Goal: Information Seeking & Learning: Check status

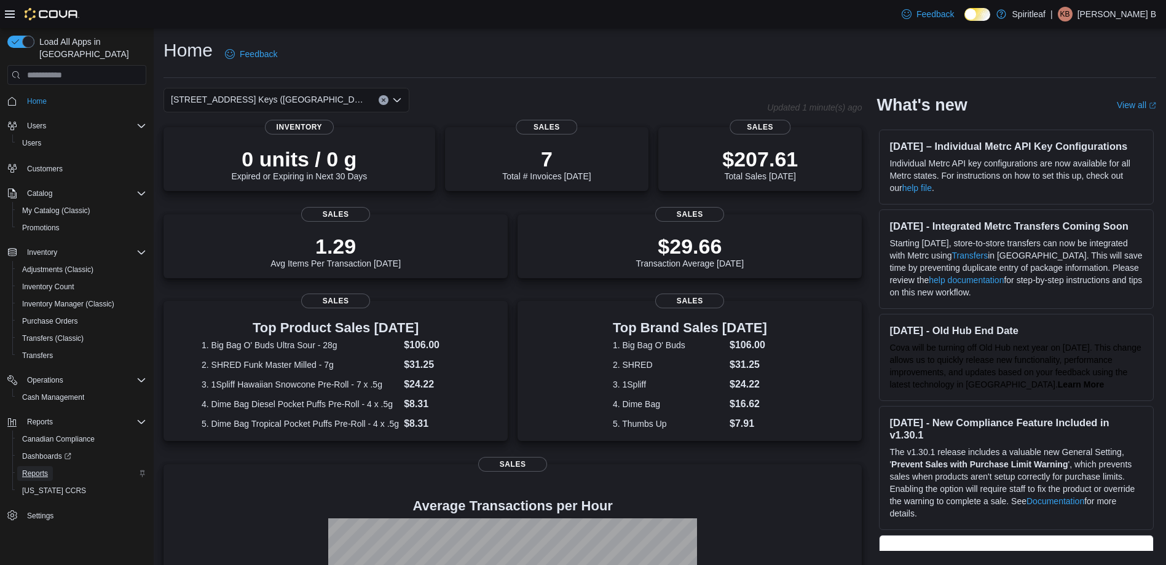
click at [25, 469] on span "Reports" at bounding box center [35, 474] width 26 height 10
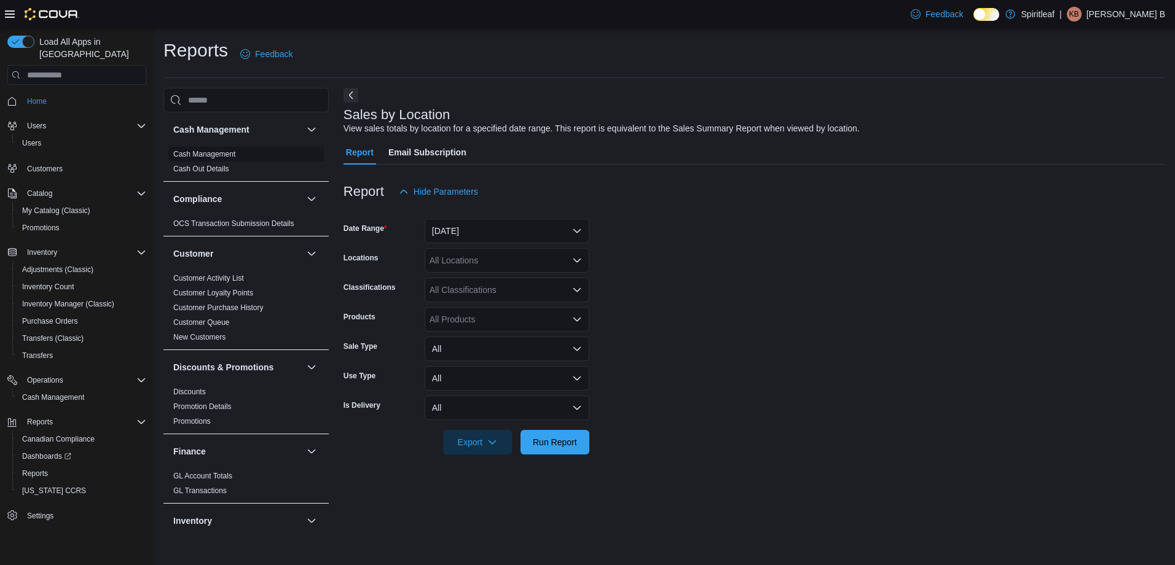
click at [226, 157] on link "Cash Management" at bounding box center [204, 154] width 62 height 9
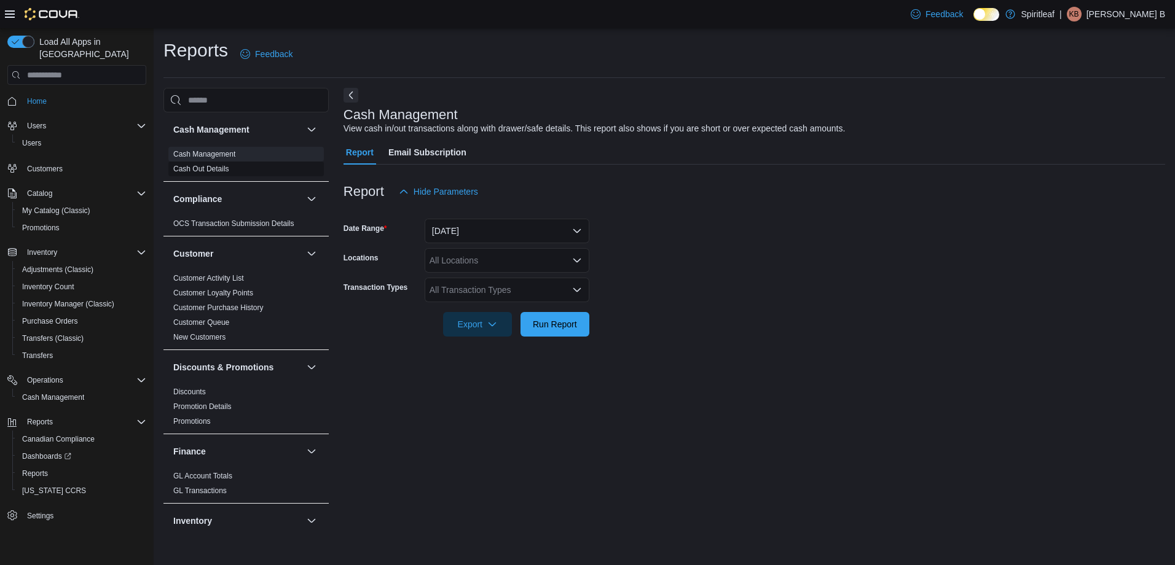
click at [230, 170] on span "Cash Out Details" at bounding box center [245, 169] width 155 height 15
click at [221, 170] on link "Cash Out Details" at bounding box center [201, 169] width 56 height 9
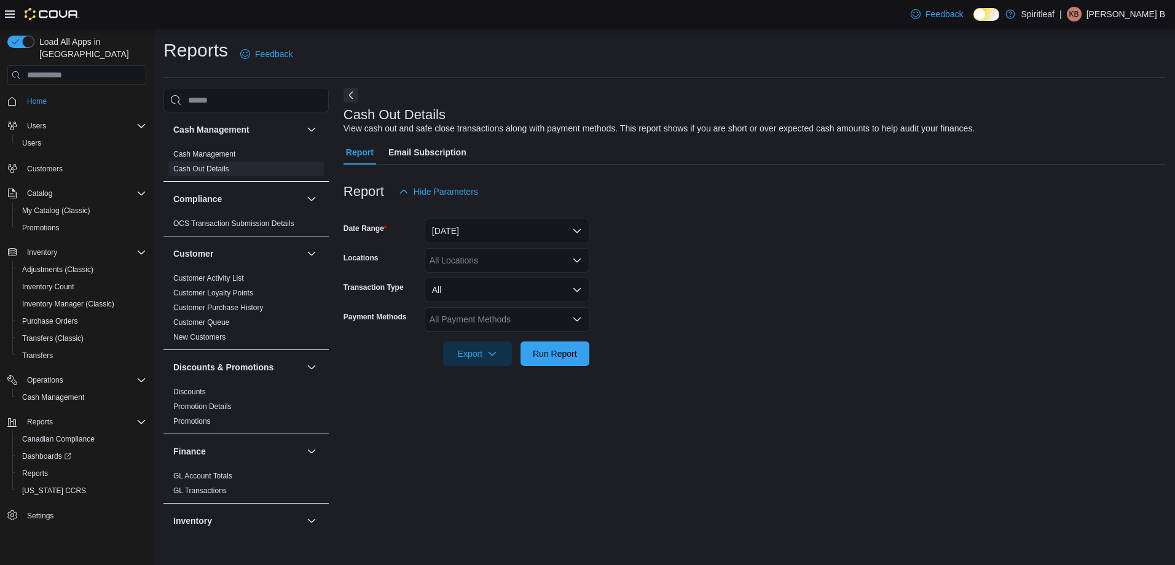
click at [472, 259] on div "All Locations" at bounding box center [507, 260] width 165 height 25
type input "***"
click at [525, 279] on span "[STREET_ADDRESS] Keys ([GEOGRAPHIC_DATA])" at bounding box center [572, 281] width 204 height 12
click at [665, 224] on form "Date Range Today Locations 506 - Spiritleaf Daze St South Keys (Ottawa) Transac…" at bounding box center [755, 285] width 822 height 162
click at [520, 316] on div "All Payment Methods" at bounding box center [507, 319] width 165 height 25
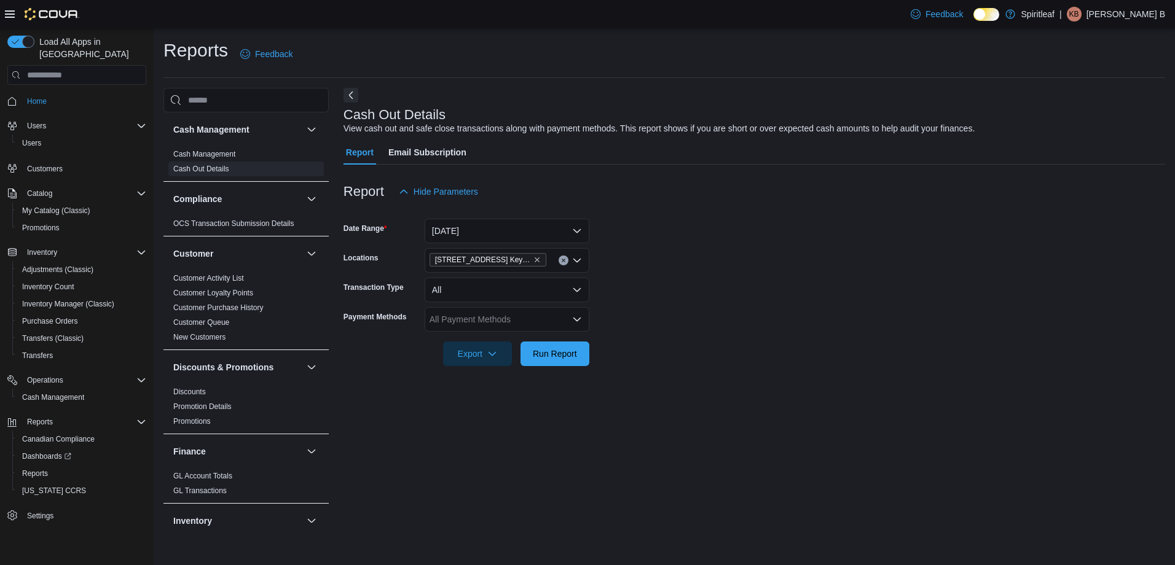
click at [663, 270] on form "Date Range Today Locations 506 - Spiritleaf Daze St South Keys (Ottawa) Transac…" at bounding box center [755, 285] width 822 height 162
click at [561, 347] on span "Run Report" at bounding box center [555, 353] width 54 height 25
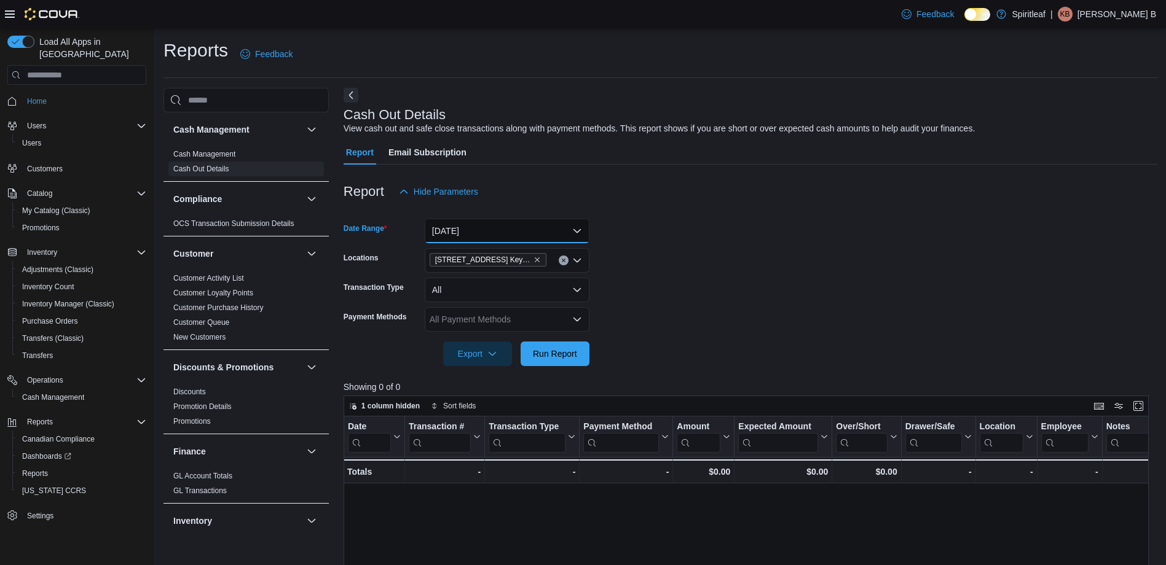
click at [522, 236] on button "Today" at bounding box center [507, 231] width 165 height 25
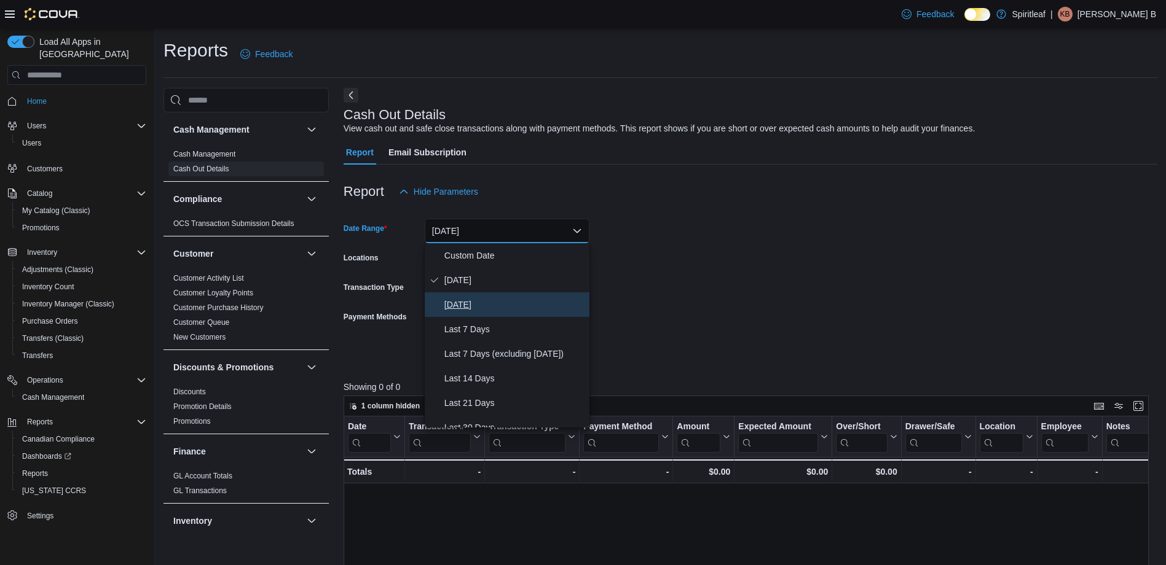
click at [485, 305] on span "Yesterday" at bounding box center [514, 304] width 140 height 15
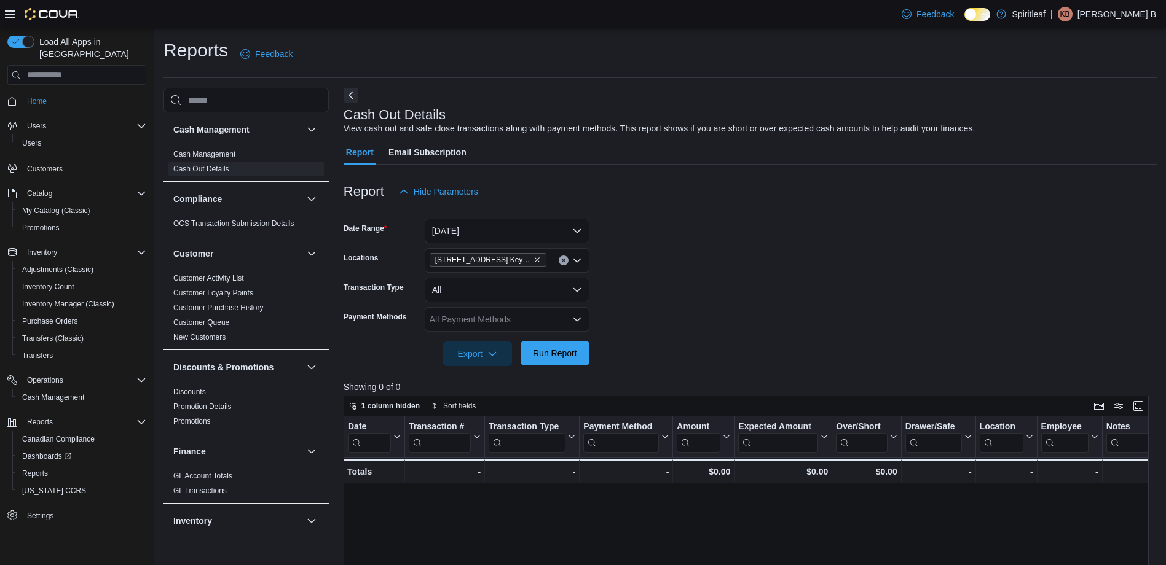
click at [570, 358] on span "Run Report" at bounding box center [555, 353] width 44 height 12
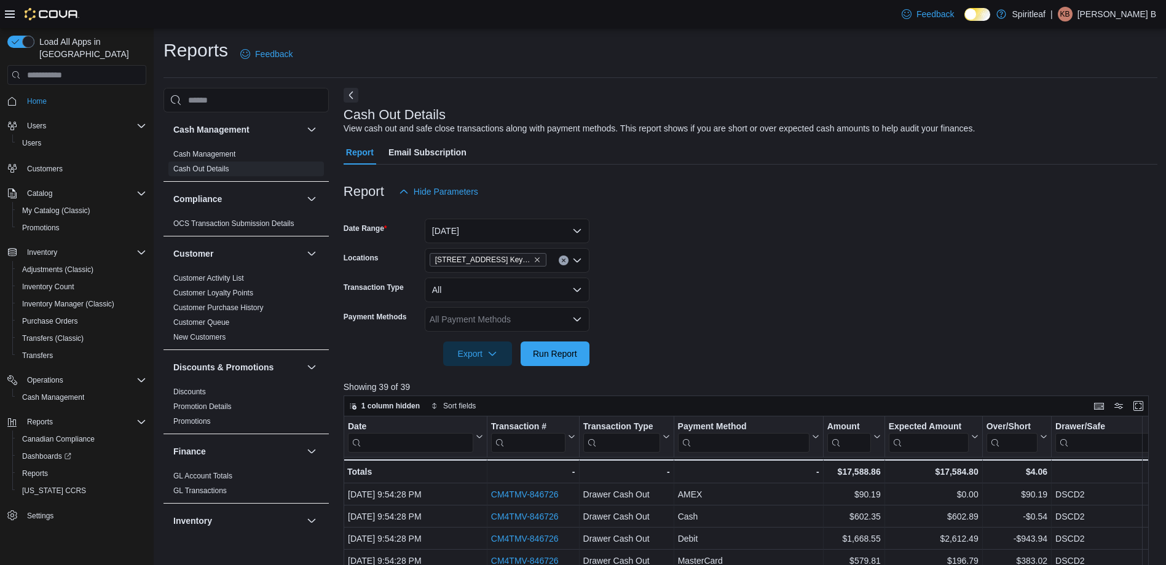
click at [691, 213] on div at bounding box center [751, 211] width 814 height 15
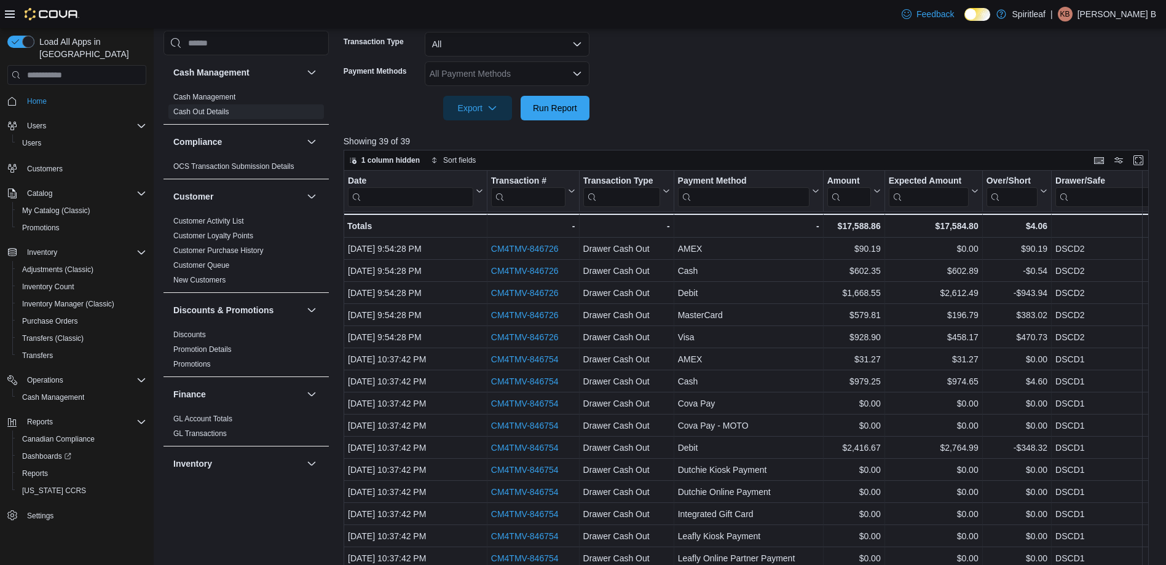
scroll to position [270, 0]
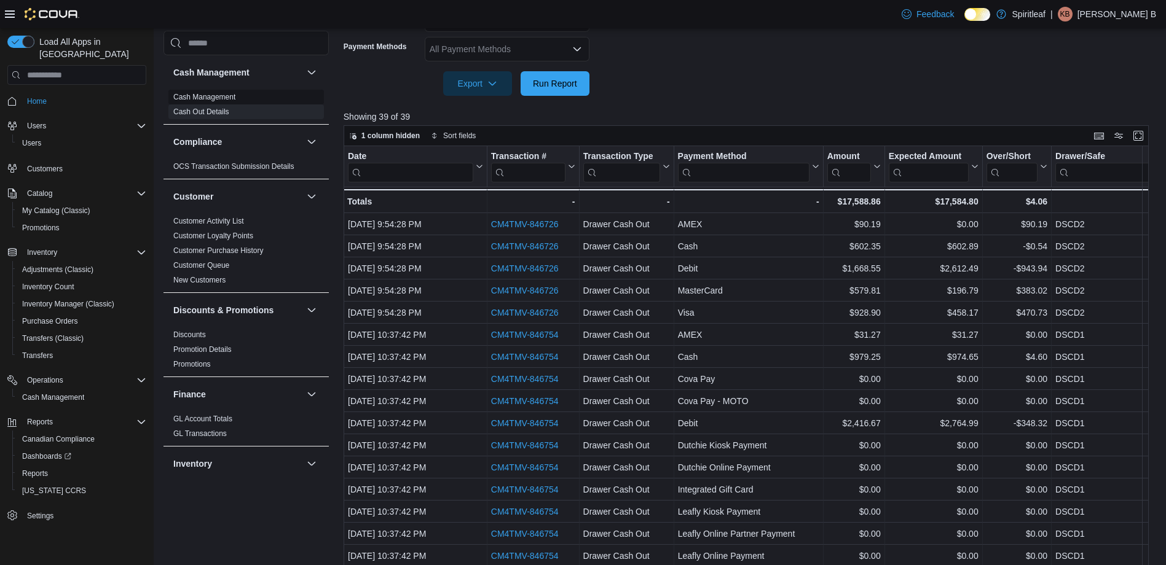
click at [256, 100] on span "Cash Management" at bounding box center [245, 97] width 155 height 15
click at [215, 96] on link "Cash Management" at bounding box center [204, 97] width 62 height 9
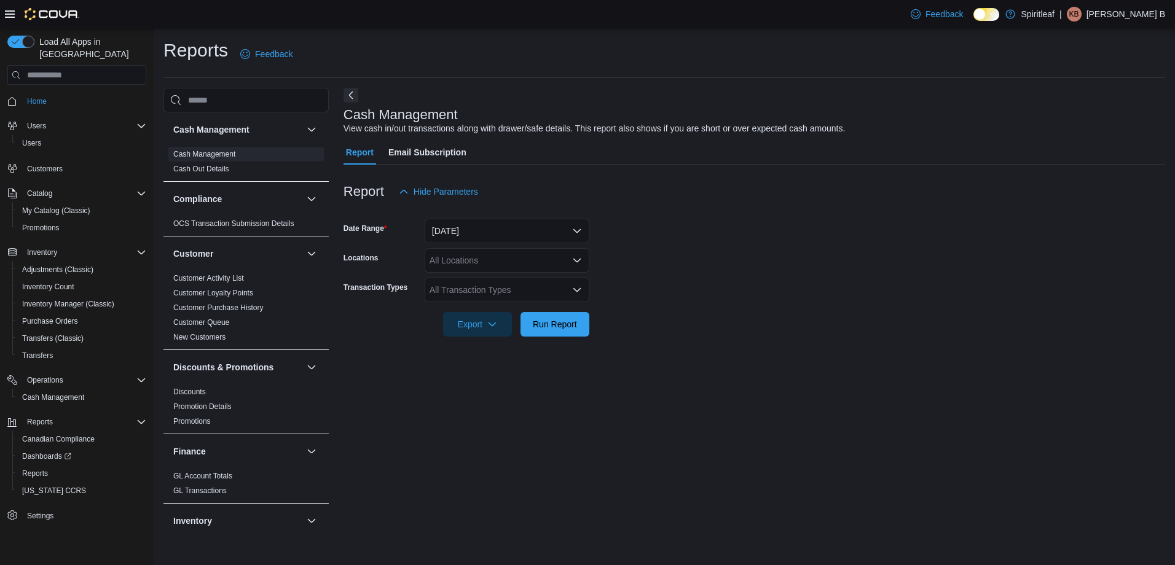
click at [506, 265] on div "All Locations" at bounding box center [507, 260] width 165 height 25
type input "***"
click at [517, 283] on span "[STREET_ADDRESS] Keys ([GEOGRAPHIC_DATA])" at bounding box center [572, 281] width 204 height 12
click at [718, 221] on form "Date Range Today Locations 506 - Spiritleaf Daze St South Keys (Ottawa) Transac…" at bounding box center [755, 270] width 822 height 133
click at [528, 296] on div "All Transaction Types" at bounding box center [507, 290] width 165 height 25
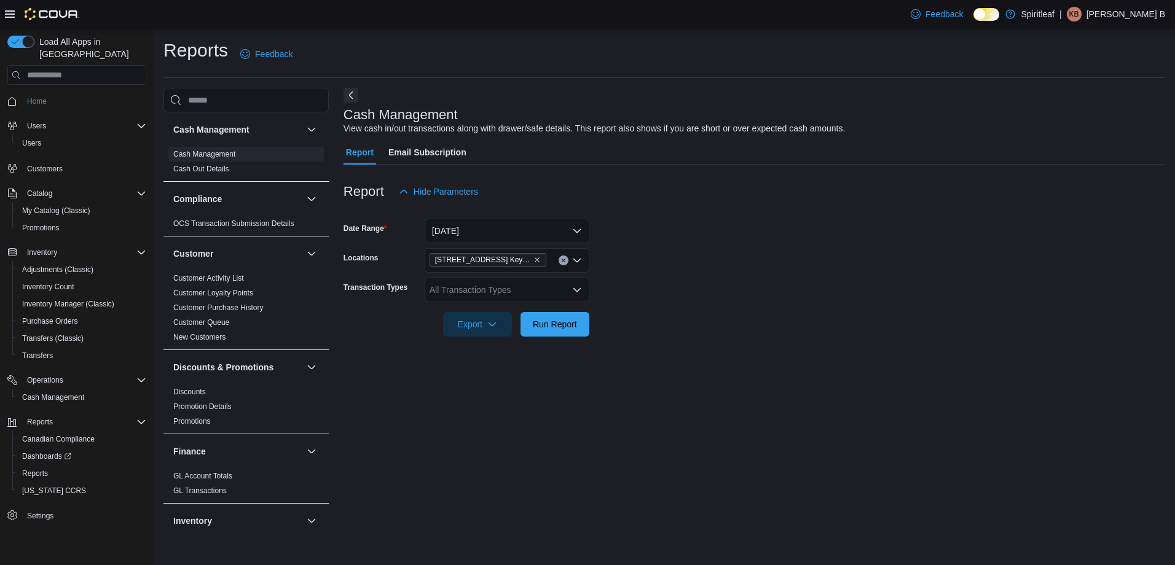
click at [613, 292] on form "Date Range Today Locations 506 - Spiritleaf Daze St South Keys (Ottawa) Transac…" at bounding box center [755, 270] width 822 height 133
click at [466, 235] on button "Today" at bounding box center [507, 231] width 165 height 25
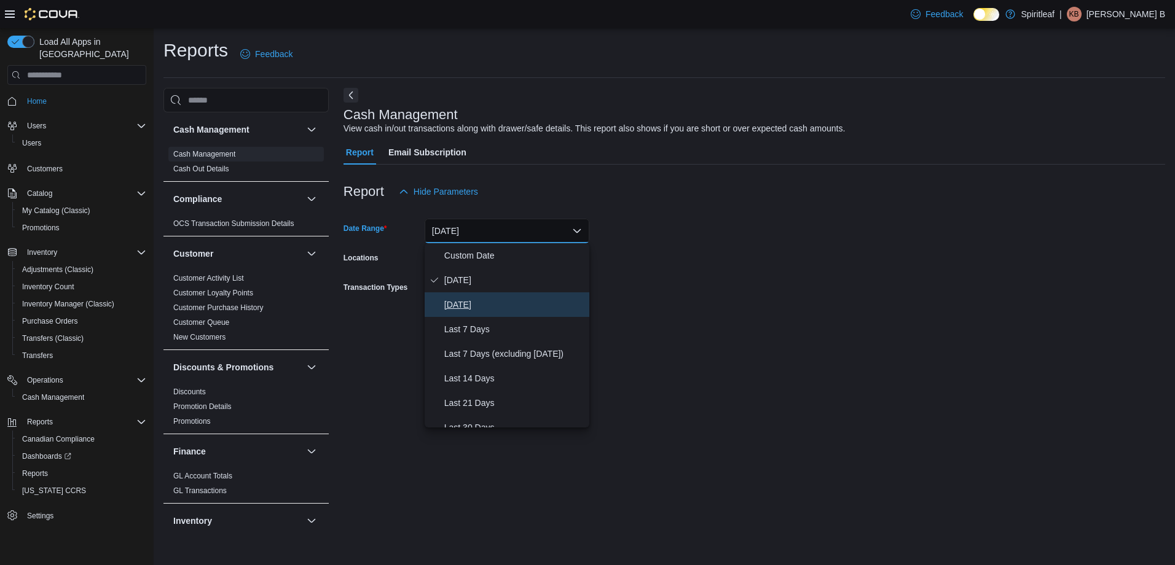
click at [471, 293] on button "Yesterday" at bounding box center [507, 305] width 165 height 25
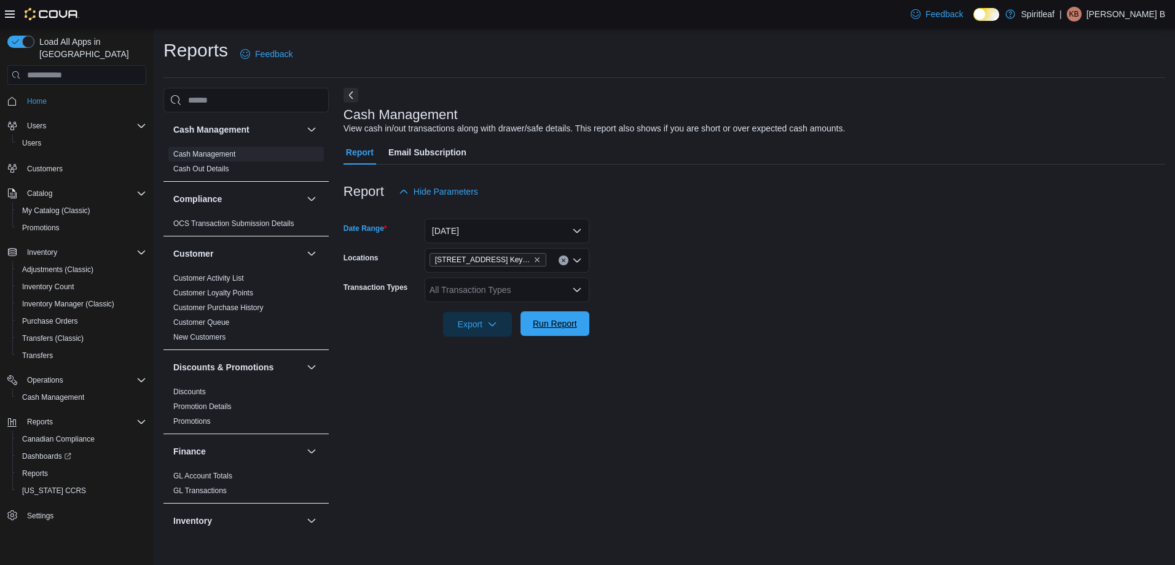
click at [585, 325] on button "Run Report" at bounding box center [555, 324] width 69 height 25
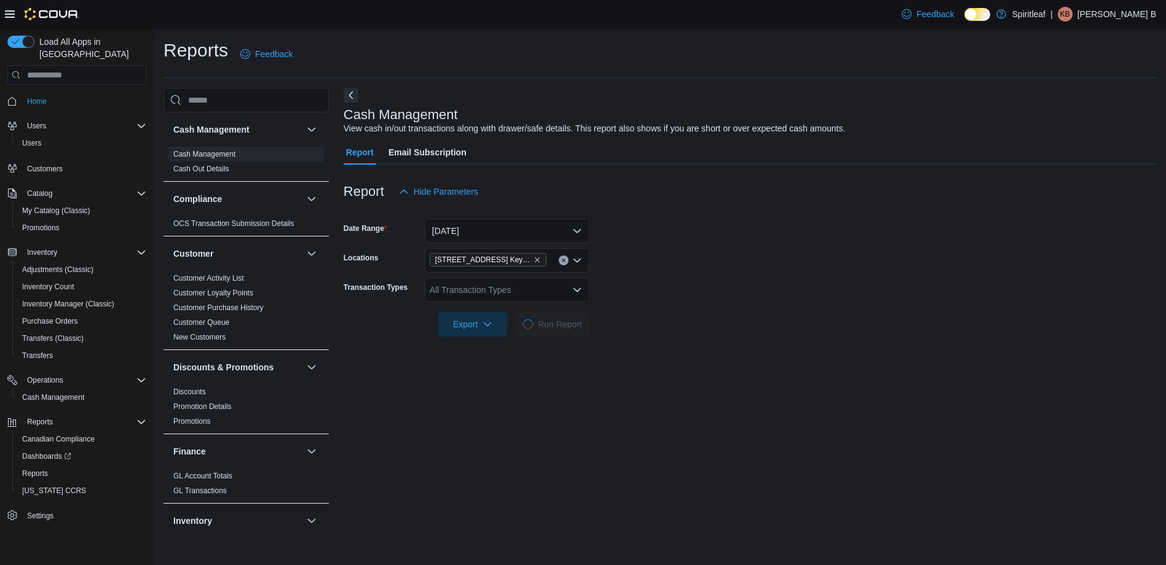
click at [419, 473] on div "Report Hide Parameters Date Range Yesterday Locations 506 - Spiritleaf Daze St …" at bounding box center [750, 391] width 812 height 452
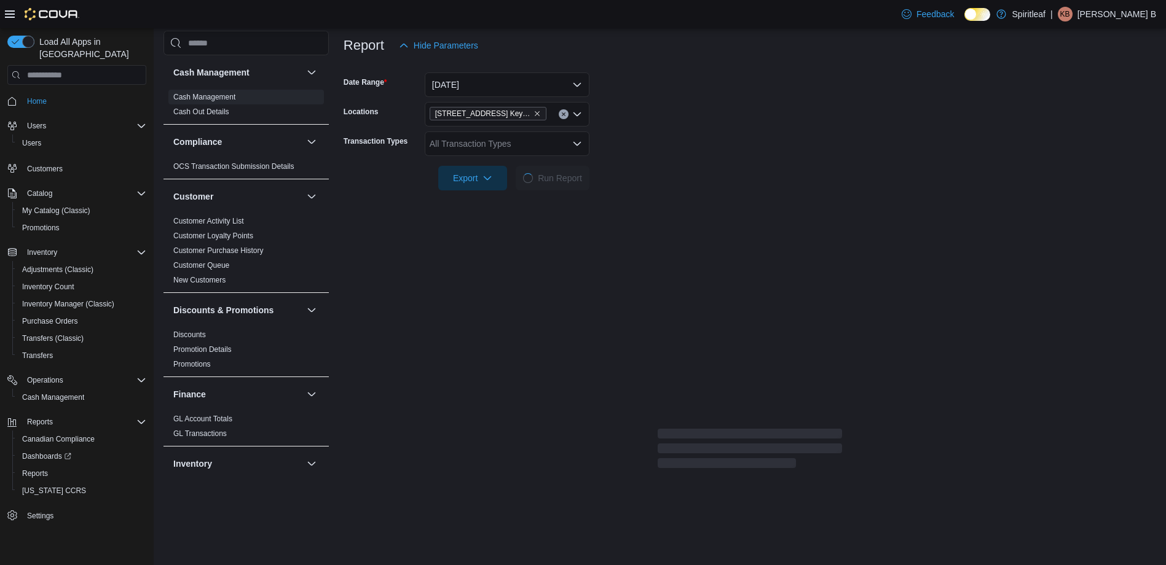
scroll to position [148, 0]
click at [679, 96] on form "Date Range Yesterday Locations 506 - Spiritleaf Daze St South Keys (Ottawa) Tra…" at bounding box center [750, 123] width 812 height 133
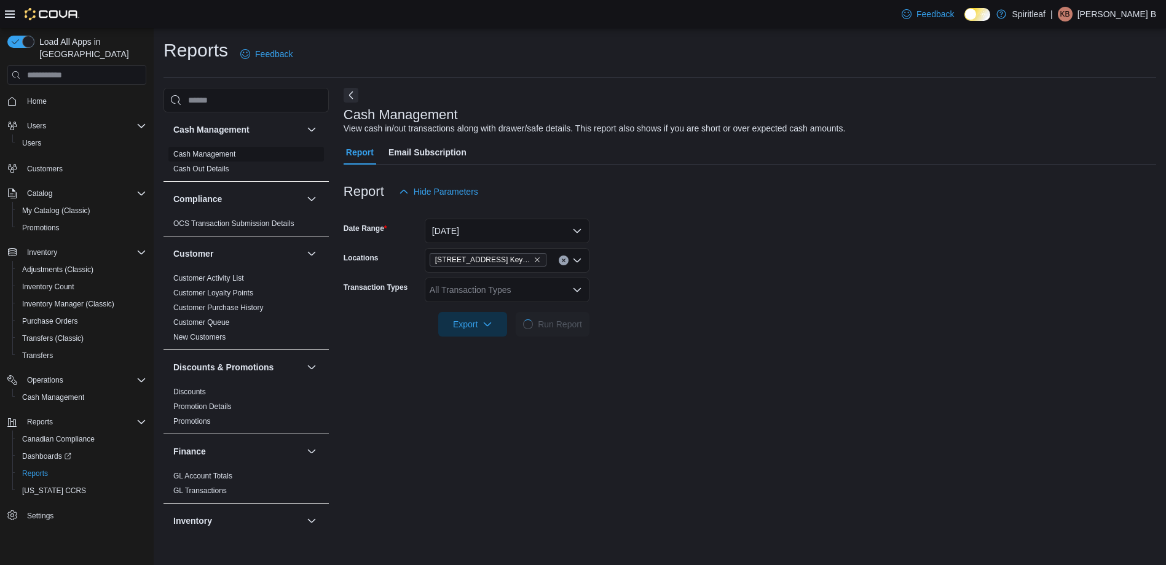
click at [212, 149] on span "Cash Management" at bounding box center [204, 154] width 62 height 10
click at [211, 158] on link "Cash Management" at bounding box center [204, 154] width 62 height 9
click at [208, 168] on link "Cash Out Details" at bounding box center [201, 169] width 56 height 9
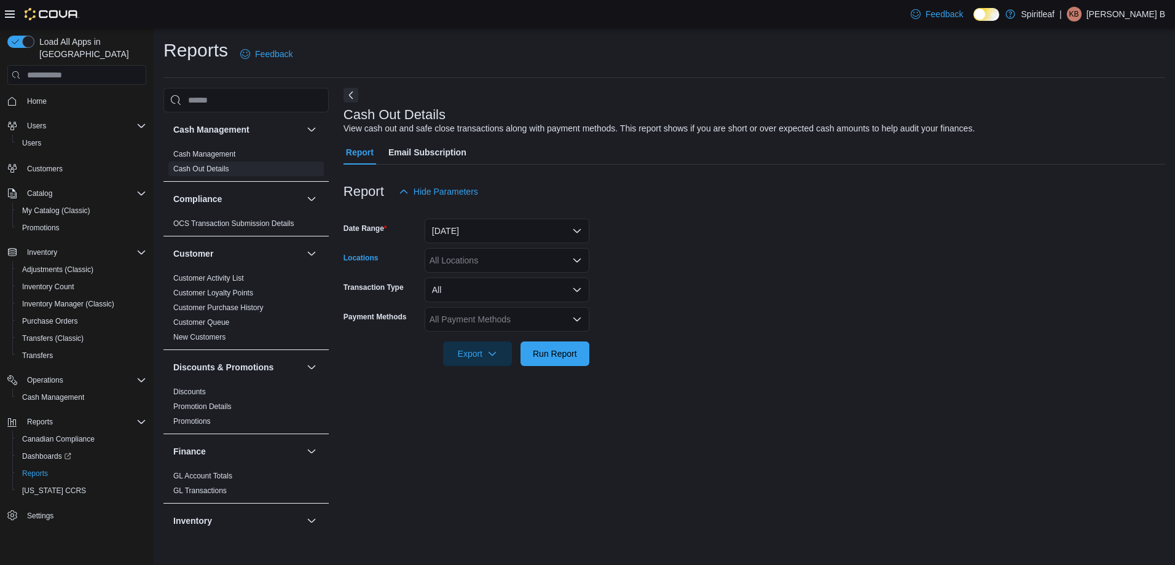
click at [451, 260] on div "All Locations" at bounding box center [507, 260] width 165 height 25
type input "***"
click at [500, 284] on span "[STREET_ADDRESS] Keys ([GEOGRAPHIC_DATA])" at bounding box center [572, 281] width 204 height 12
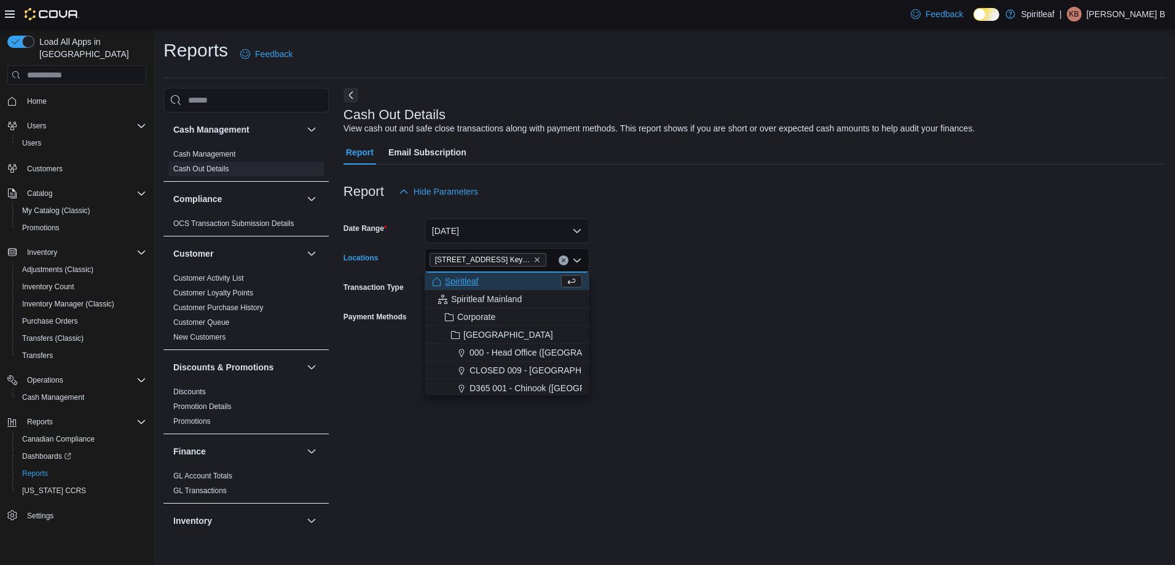
click at [635, 287] on form "Date Range Today Locations 506 - Spiritleaf Daze St South Keys (Ottawa) Combo b…" at bounding box center [755, 285] width 822 height 162
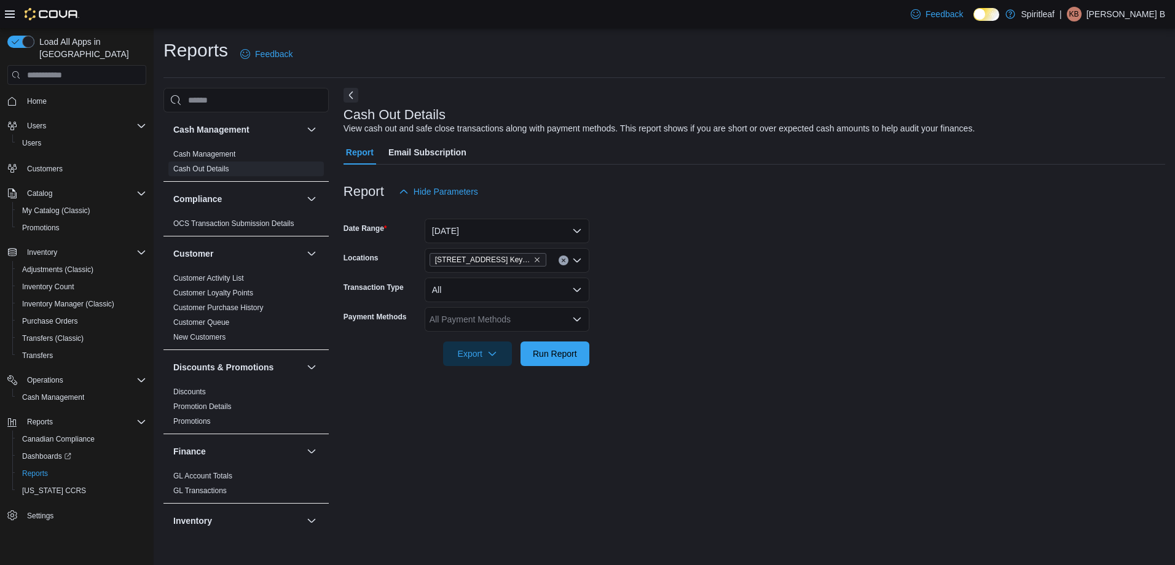
click at [454, 319] on div "All Payment Methods" at bounding box center [507, 319] width 165 height 25
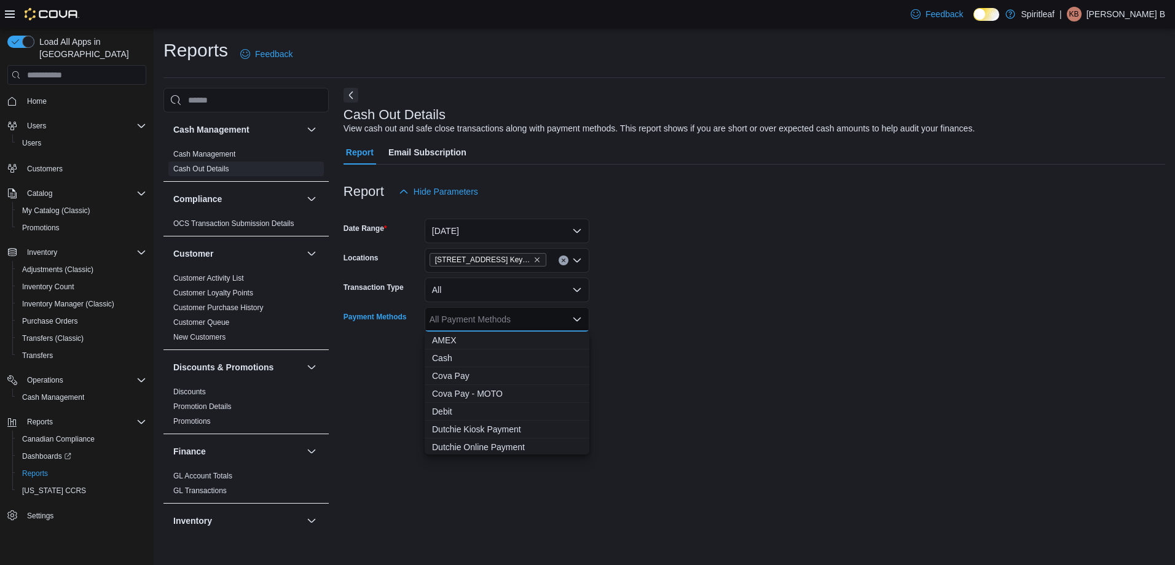
click at [639, 323] on form "Date Range Today Locations 506 - Spiritleaf Daze St South Keys (Ottawa) Transac…" at bounding box center [755, 285] width 822 height 162
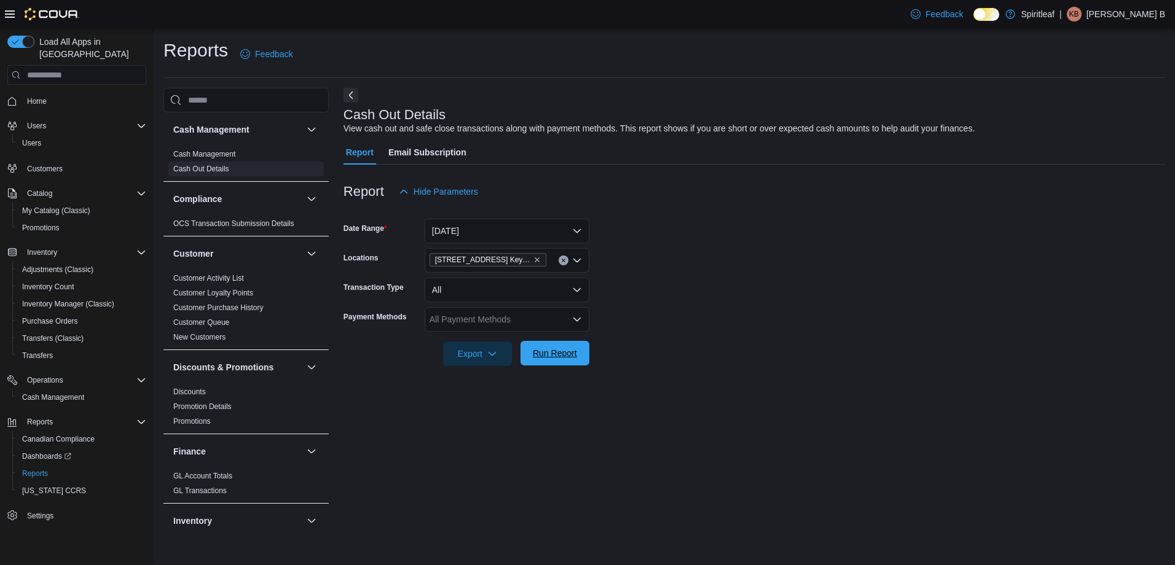
click at [546, 353] on span "Run Report" at bounding box center [555, 353] width 44 height 12
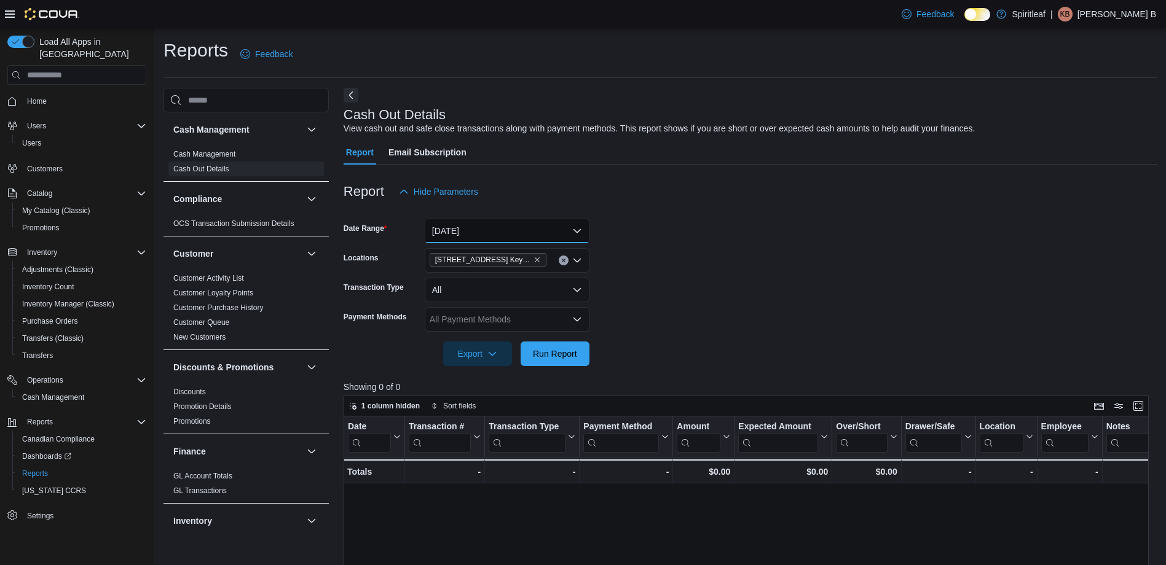
click at [494, 229] on button "Today" at bounding box center [507, 231] width 165 height 25
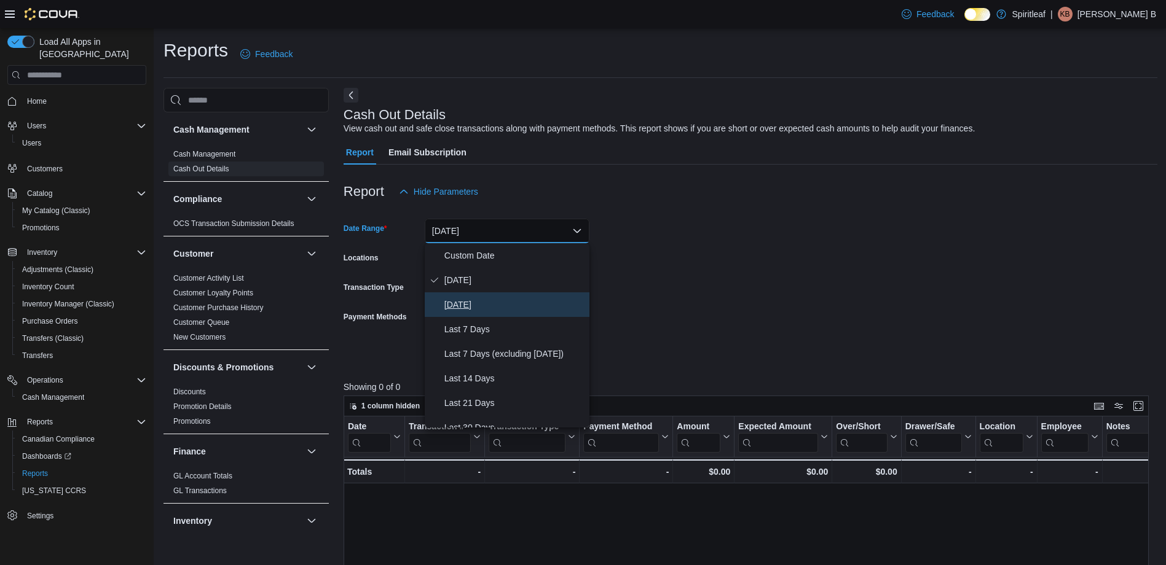
click at [470, 304] on span "Yesterday" at bounding box center [514, 304] width 140 height 15
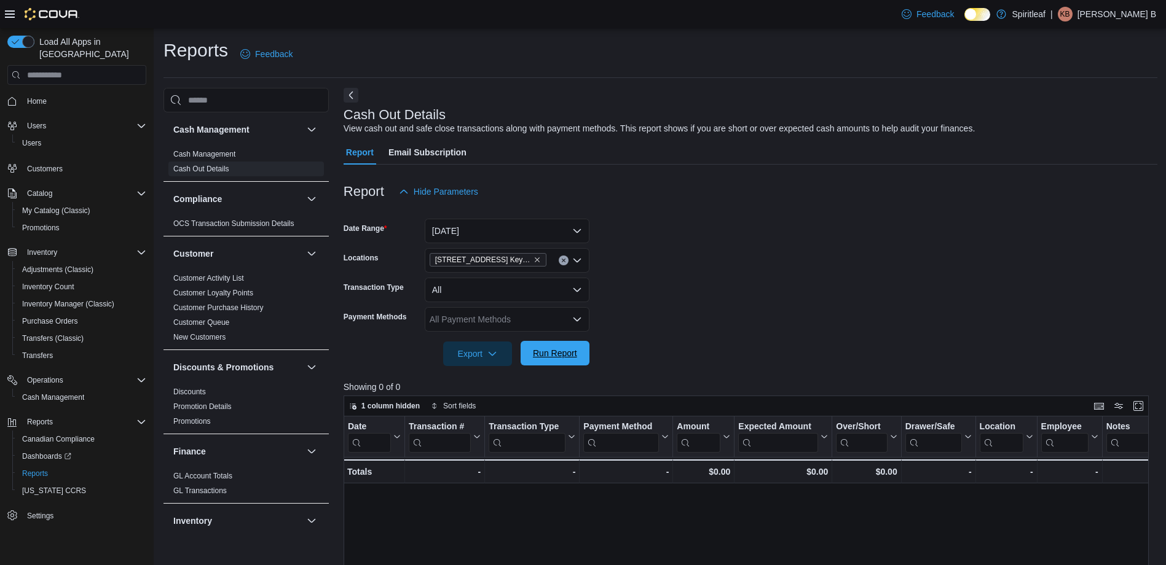
click at [551, 353] on span "Run Report" at bounding box center [555, 353] width 44 height 12
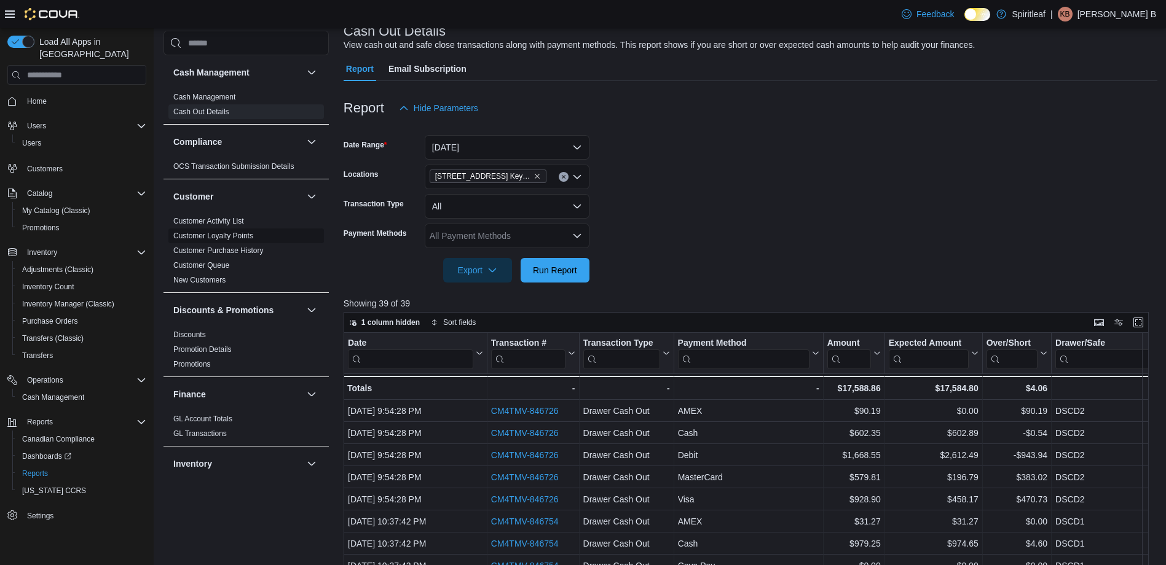
scroll to position [61, 0]
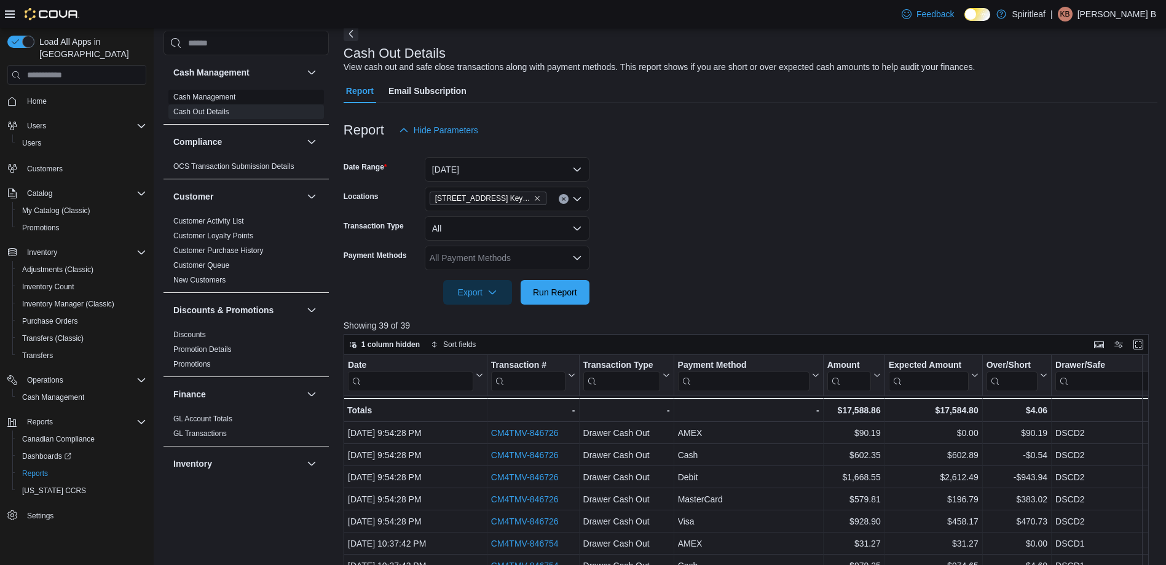
click at [197, 94] on link "Cash Management" at bounding box center [204, 97] width 62 height 9
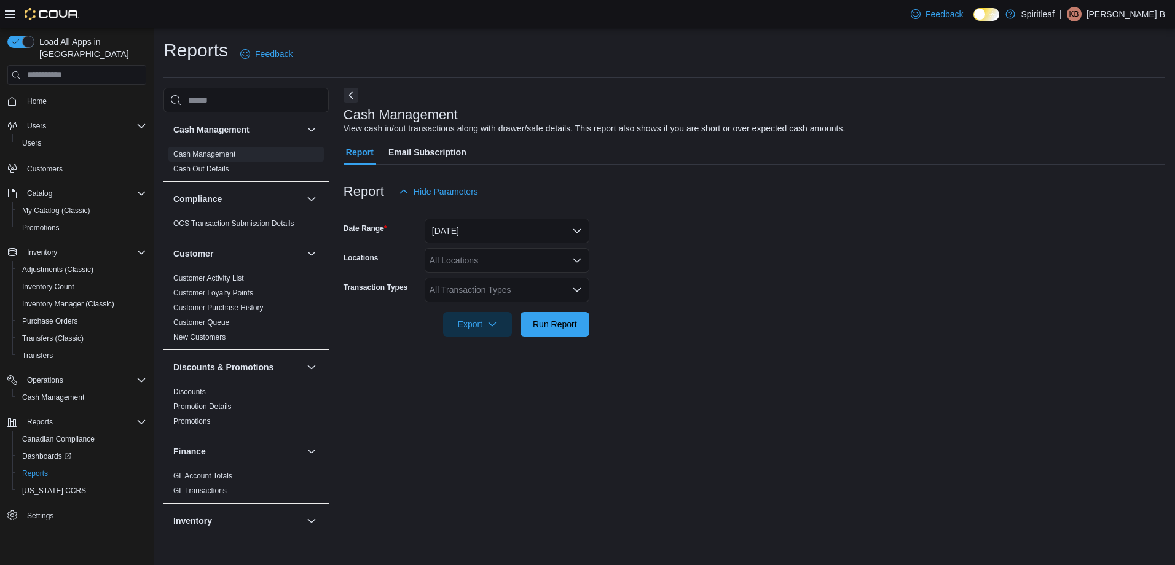
click at [449, 251] on div "All Locations" at bounding box center [507, 260] width 165 height 25
type input "***"
click at [527, 283] on span "[STREET_ADDRESS] Keys ([GEOGRAPHIC_DATA])" at bounding box center [572, 281] width 204 height 12
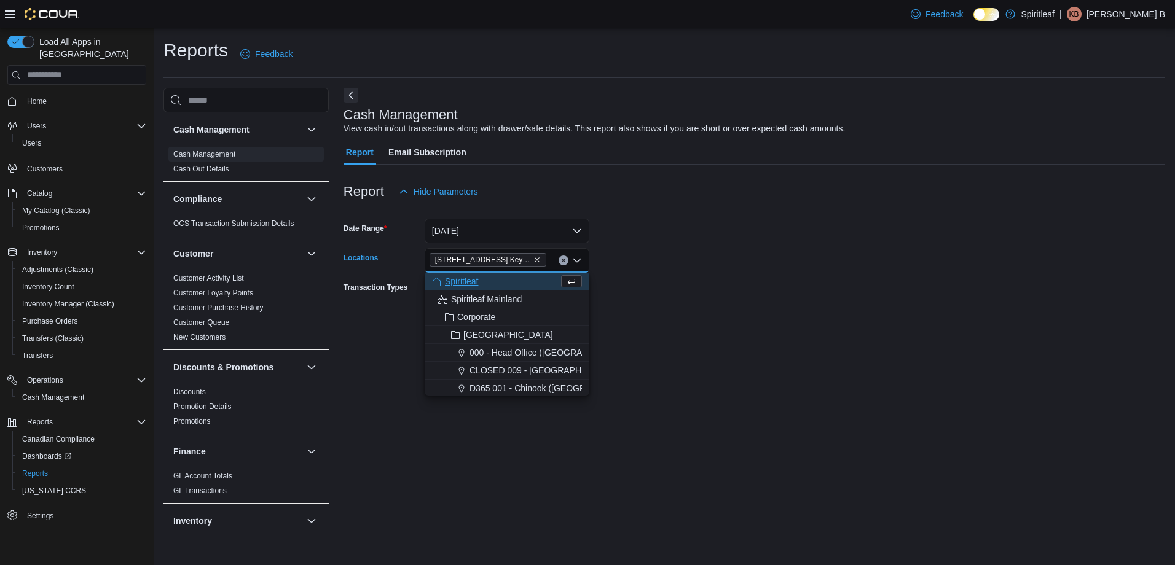
click at [675, 284] on form "Date Range Today Locations 506 - Spiritleaf Daze St South Keys (Ottawa) Combo b…" at bounding box center [755, 270] width 822 height 133
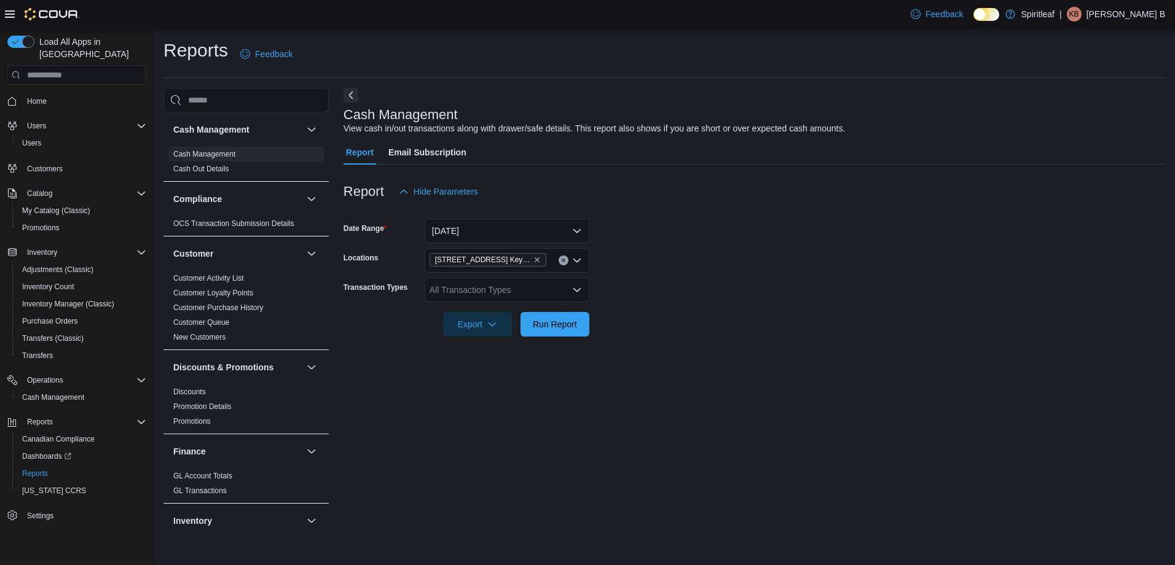
click at [515, 294] on div "All Transaction Types" at bounding box center [507, 290] width 165 height 25
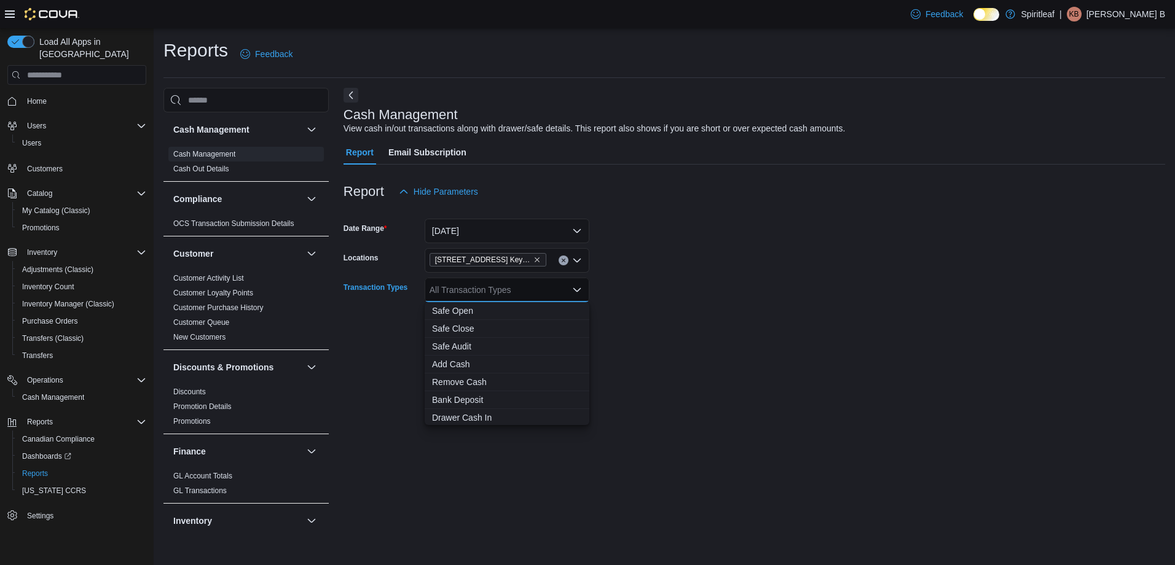
click at [668, 318] on form "Date Range Today Locations 506 - Spiritleaf Daze St South Keys (Ottawa) Transac…" at bounding box center [755, 270] width 822 height 133
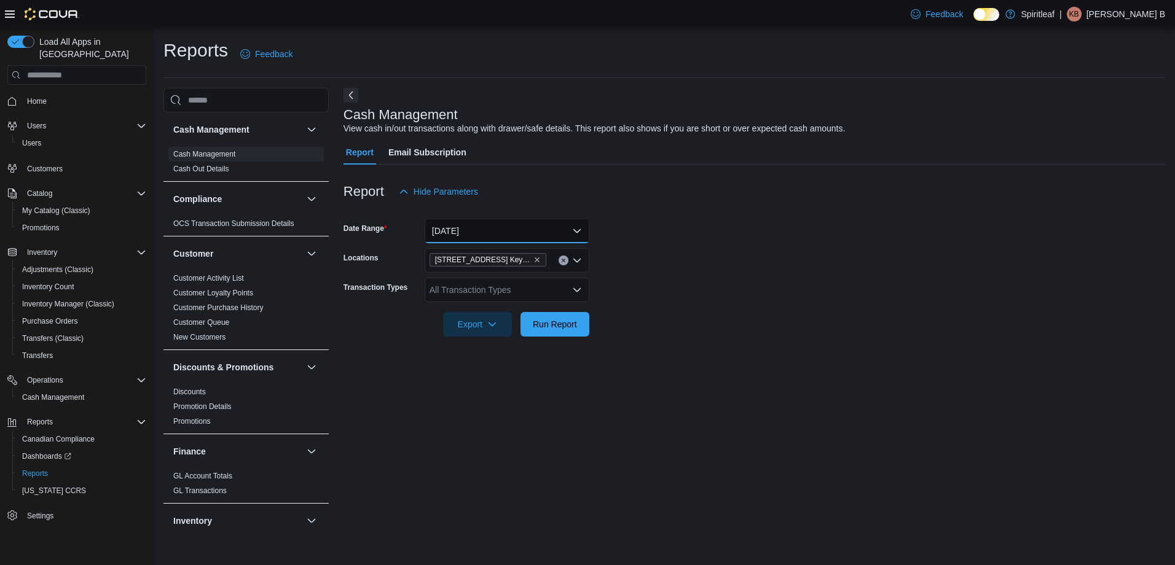
click at [502, 223] on button "Today" at bounding box center [507, 231] width 165 height 25
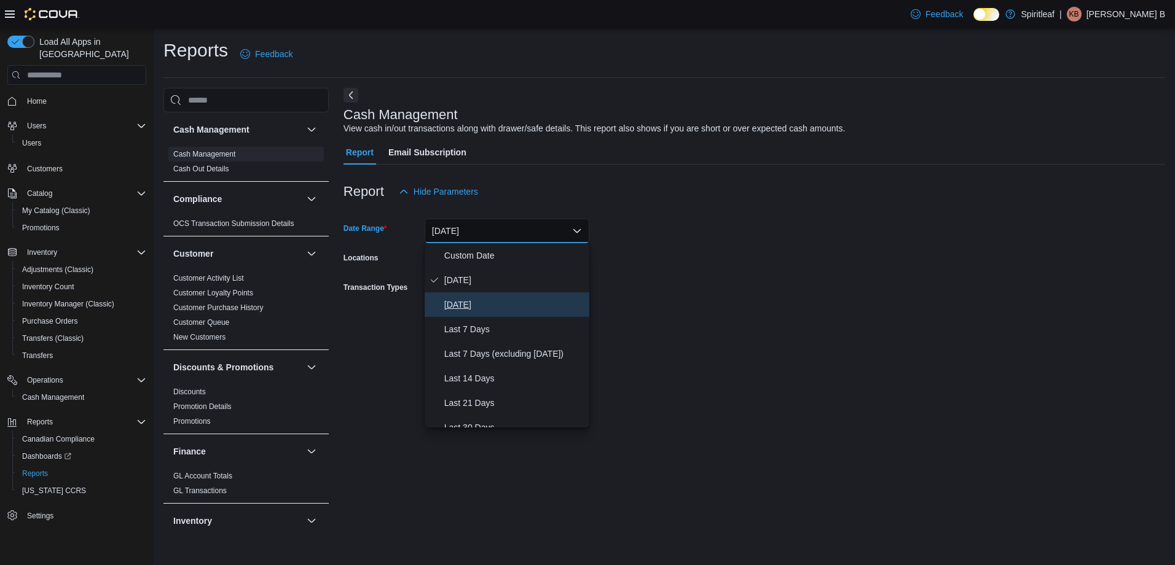
click at [461, 304] on span "Yesterday" at bounding box center [514, 304] width 140 height 15
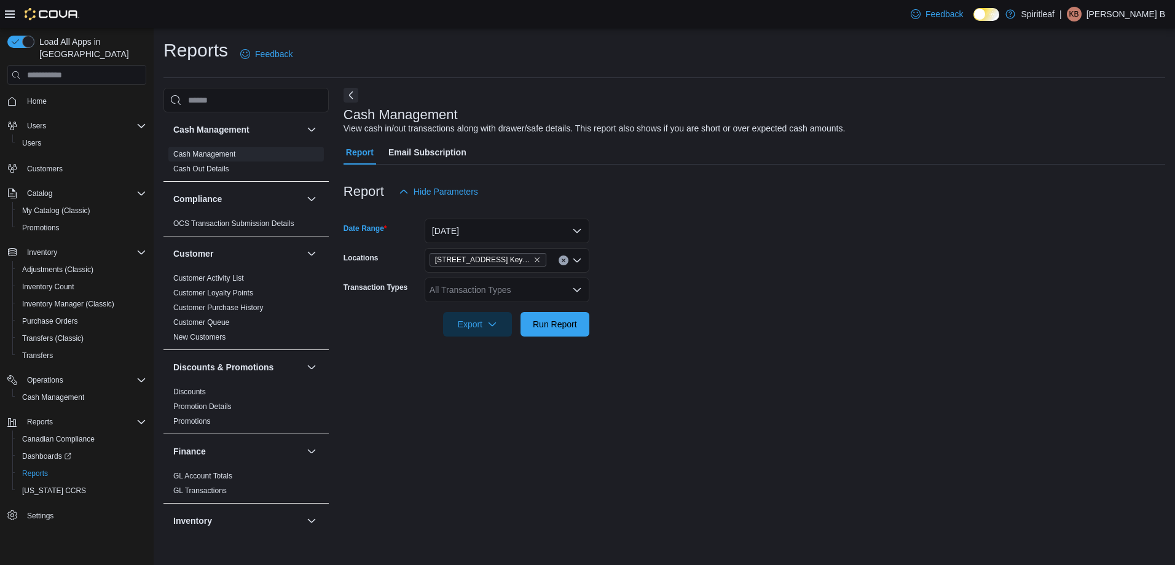
click at [490, 293] on div "All Transaction Types" at bounding box center [507, 290] width 165 height 25
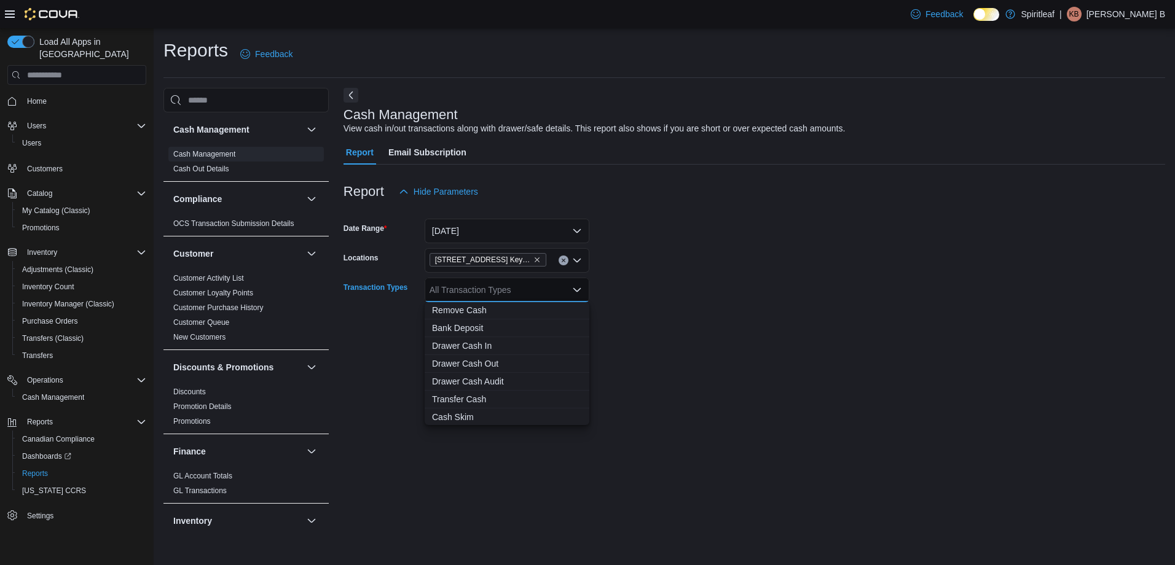
scroll to position [73, 0]
click at [468, 361] on span "Drawer Cash Out" at bounding box center [507, 362] width 150 height 12
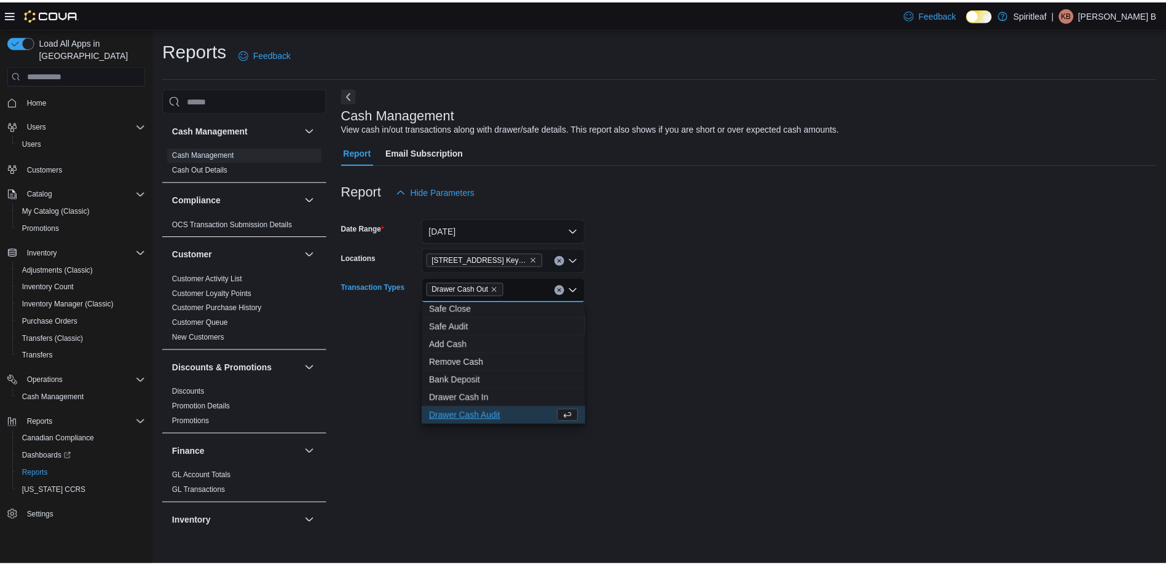
scroll to position [0, 0]
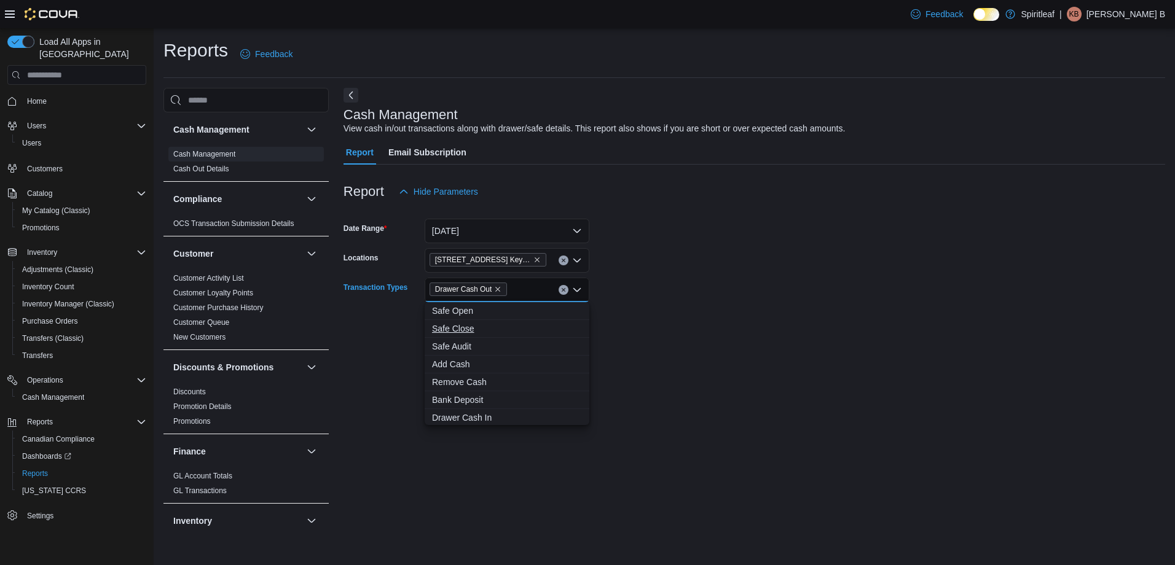
click at [466, 328] on span "Safe Close" at bounding box center [507, 329] width 150 height 12
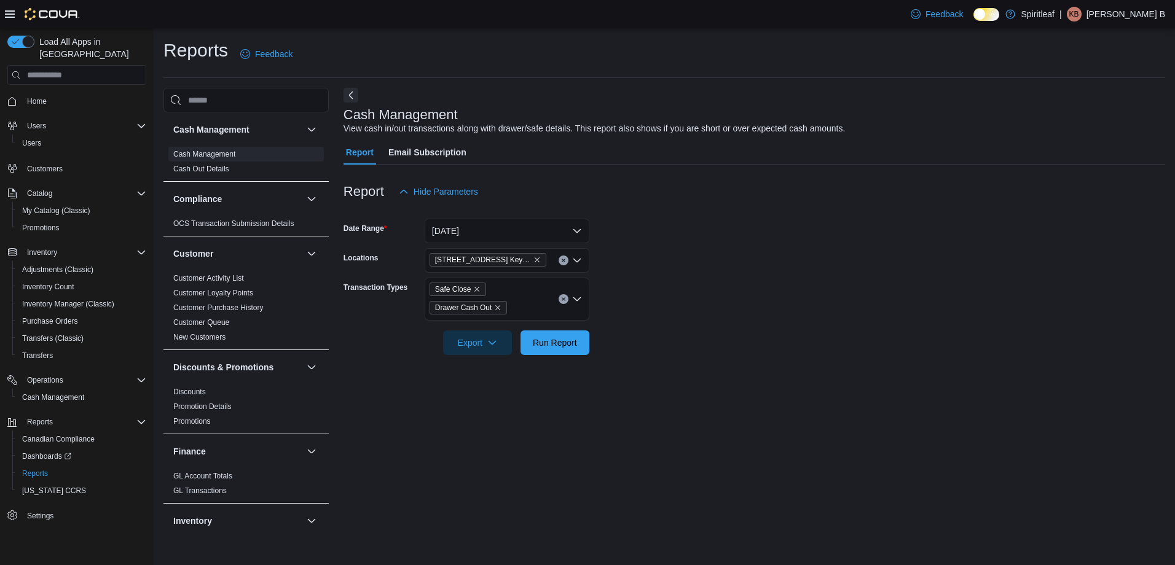
click at [643, 326] on div at bounding box center [755, 326] width 822 height 10
click at [558, 343] on span "Run Report" at bounding box center [555, 342] width 44 height 12
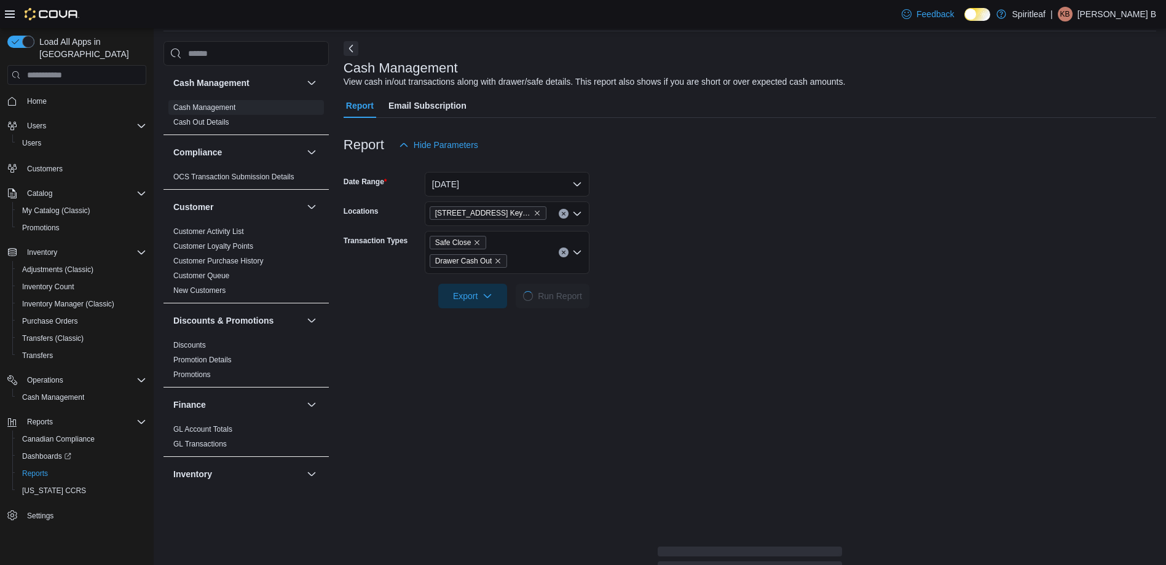
scroll to position [61, 0]
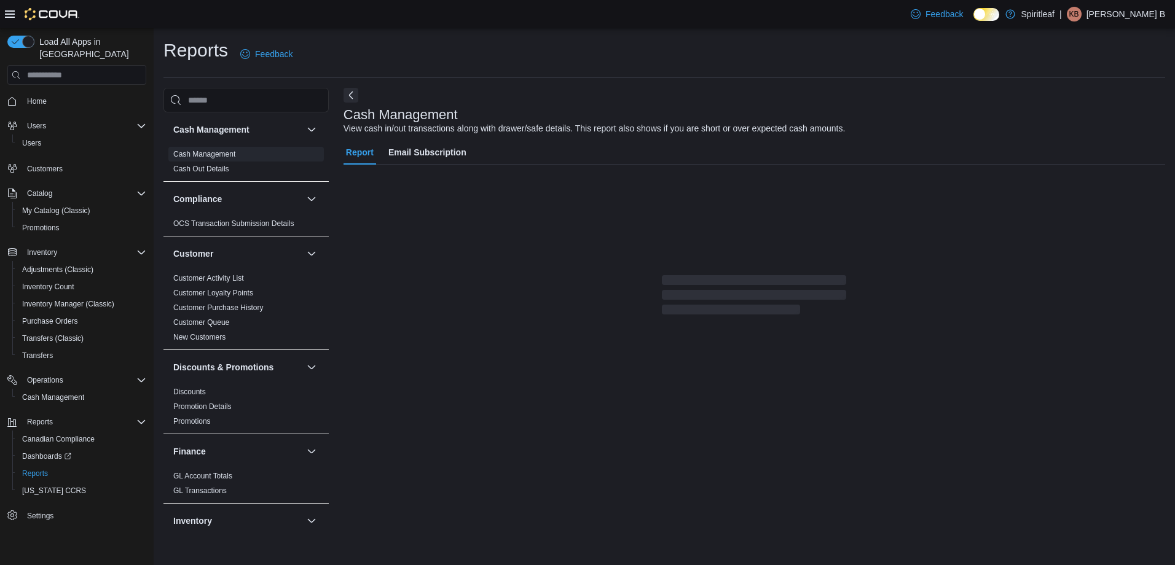
click at [1036, 21] on div "Feedback Dark Mode Spiritleaf | KB Kiefer B" at bounding box center [1035, 14] width 259 height 25
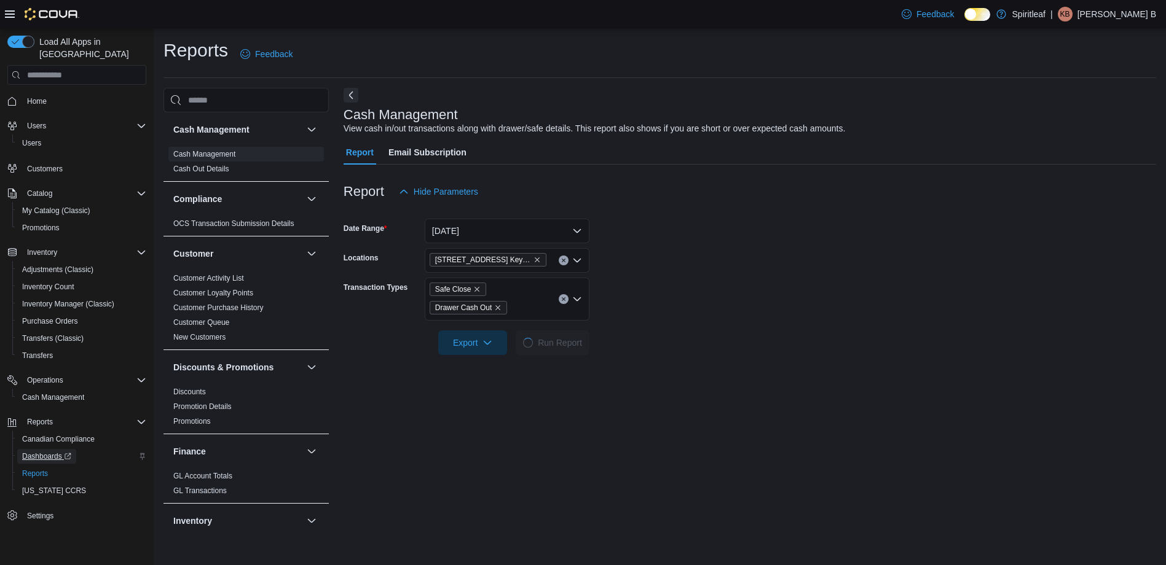
click at [45, 452] on span "Dashboards" at bounding box center [46, 457] width 49 height 10
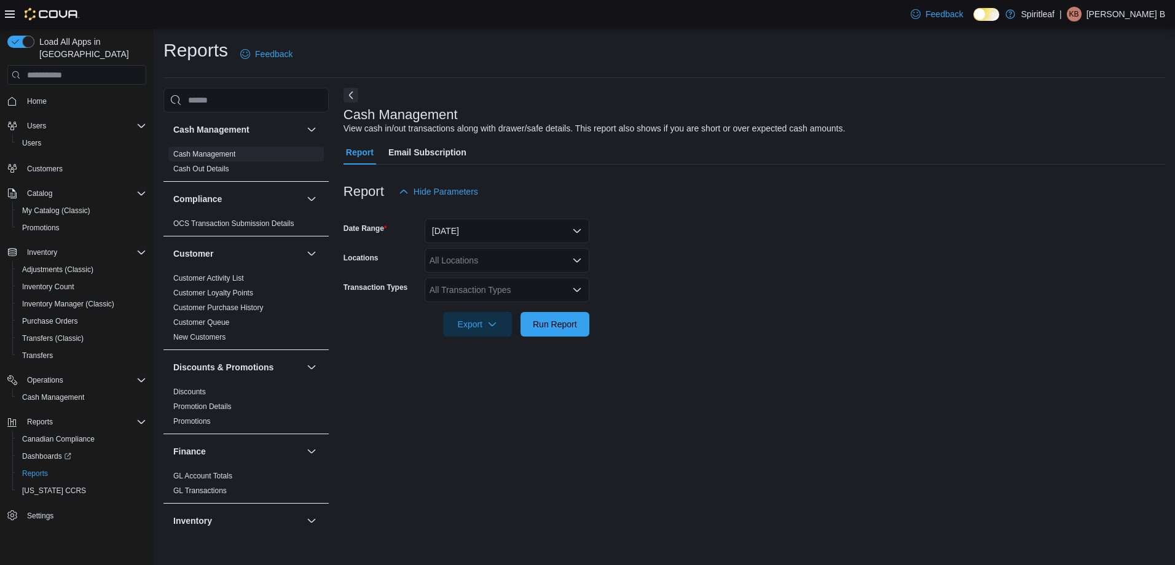
click at [216, 33] on div "Reports Feedback Cash Management Cash Management Cash Out Details Compliance OC…" at bounding box center [664, 287] width 1021 height 518
click at [483, 222] on button "[DATE]" at bounding box center [507, 231] width 165 height 25
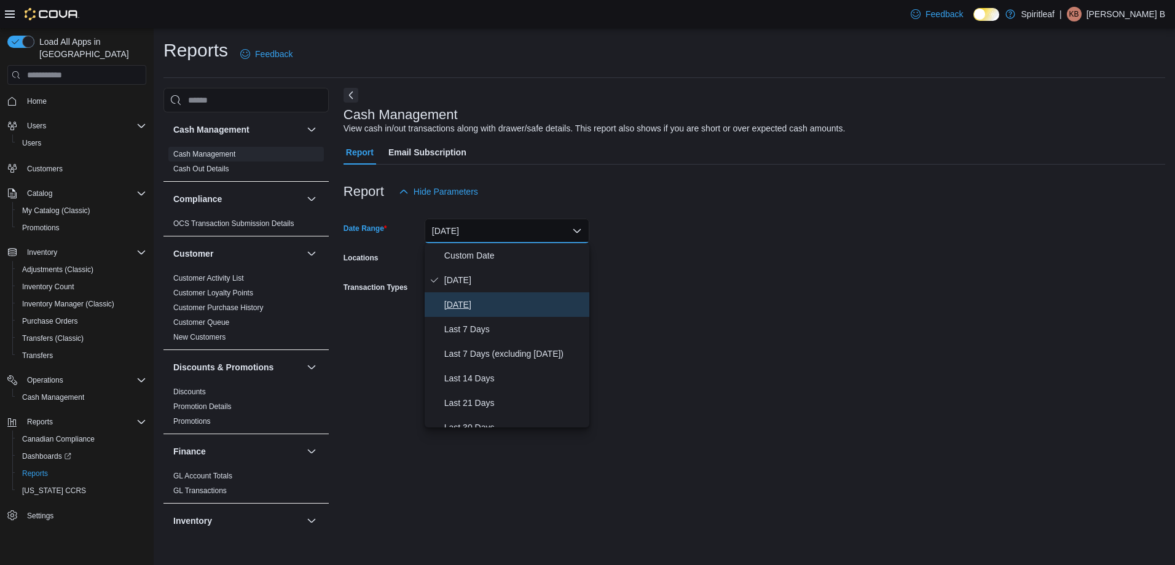
click at [457, 304] on span "[DATE]" at bounding box center [514, 304] width 140 height 15
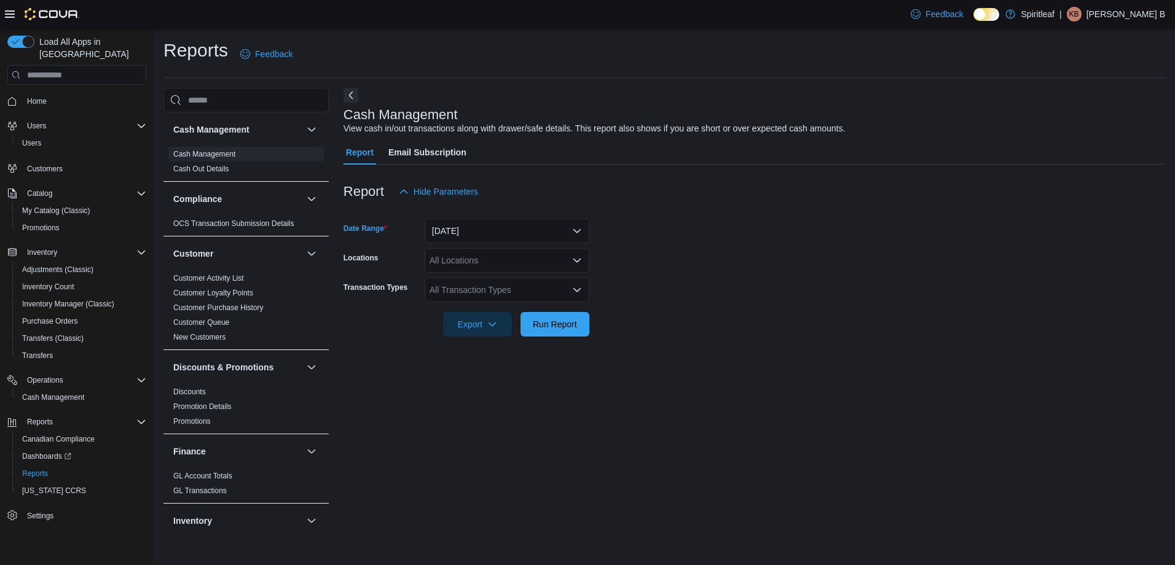
click at [466, 267] on div "All Locations" at bounding box center [507, 260] width 165 height 25
type input "***"
click at [485, 287] on span "[STREET_ADDRESS] Keys ([GEOGRAPHIC_DATA])" at bounding box center [572, 281] width 204 height 12
click at [685, 282] on form "Date Range Yesterday Locations 506 - Spiritleaf Daze St South Keys (Ottawa) Tra…" at bounding box center [755, 270] width 822 height 133
click at [549, 328] on span "Run Report" at bounding box center [555, 324] width 44 height 12
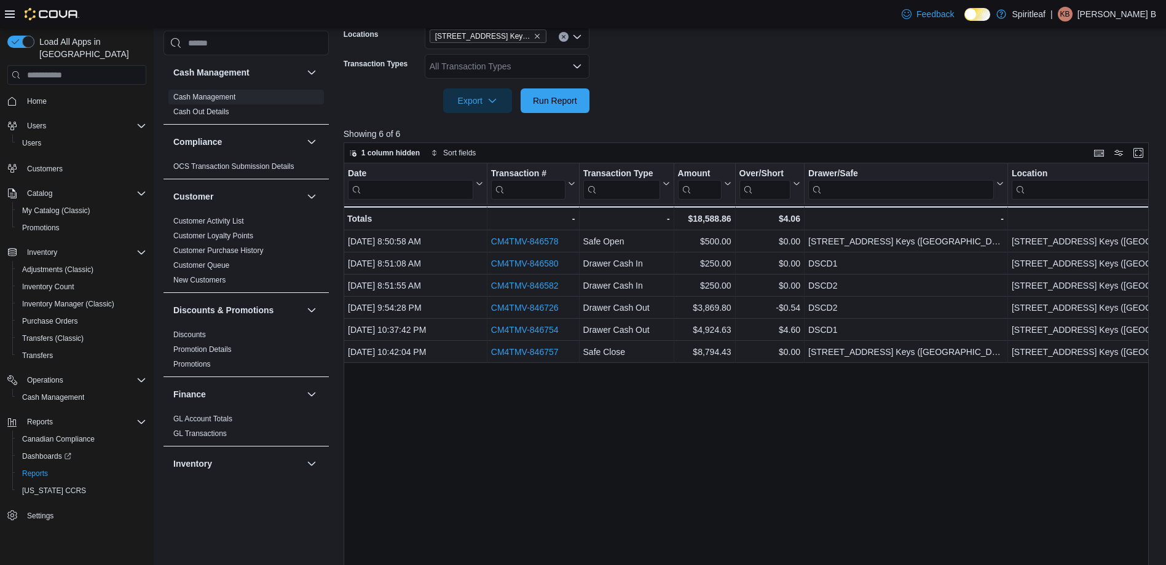
scroll to position [202, 0]
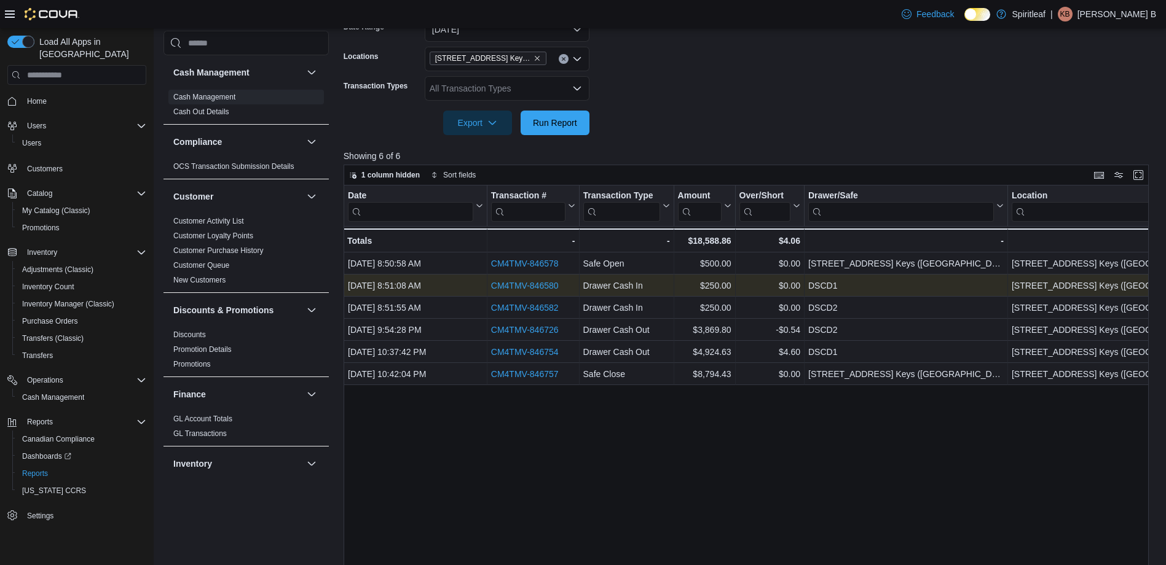
click at [516, 288] on link "CM4TMV-846580" at bounding box center [525, 286] width 68 height 10
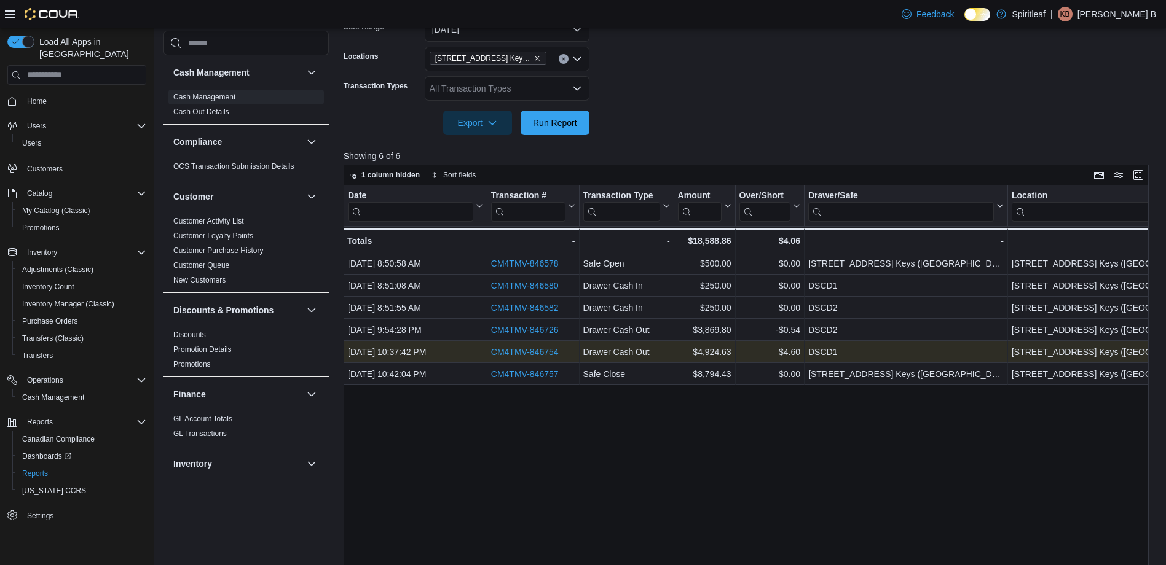
click at [509, 355] on link "CM4TMV-846754" at bounding box center [525, 352] width 68 height 10
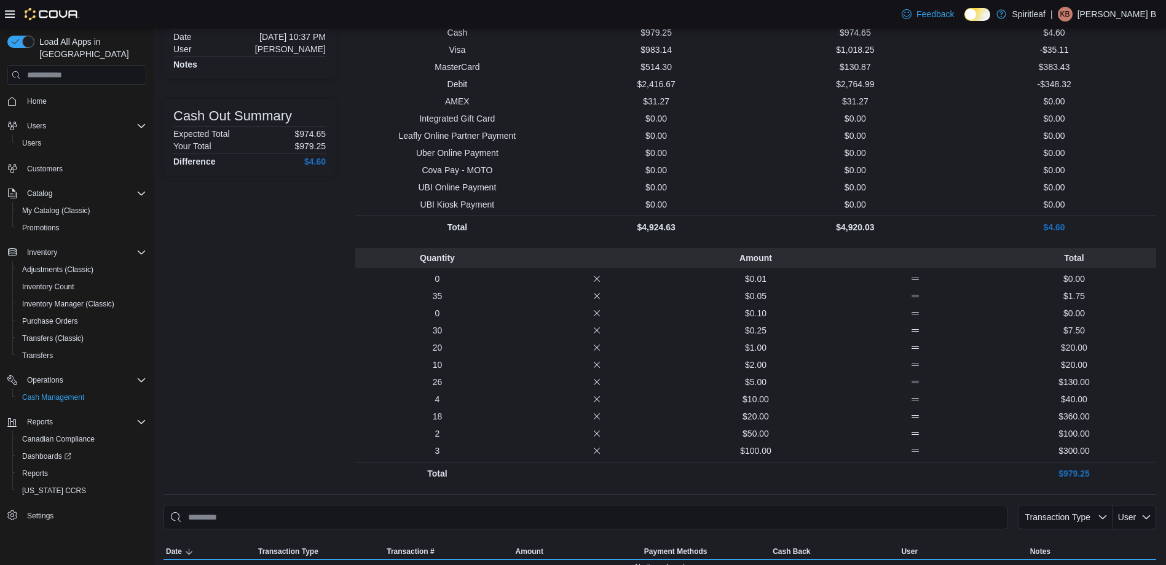
scroll to position [123, 0]
